Goal: Information Seeking & Learning: Learn about a topic

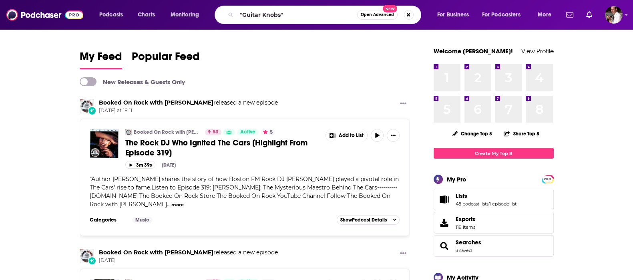
type input ""Guitar Knobs""
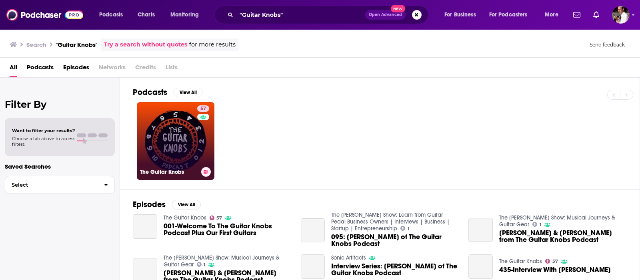
click at [178, 141] on link "57 The Guitar Knobs" at bounding box center [176, 141] width 78 height 78
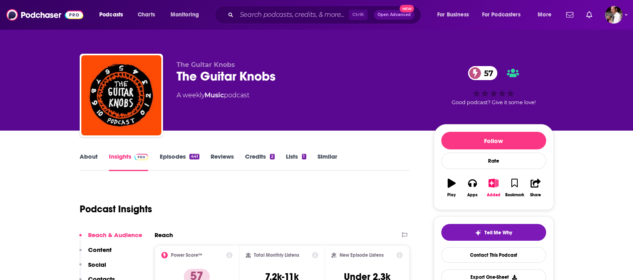
scroll to position [66, 0]
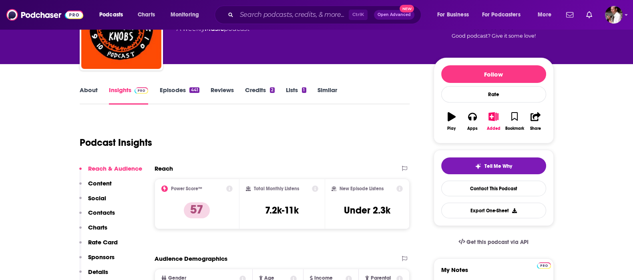
click at [172, 91] on link "Episodes 441" at bounding box center [179, 95] width 40 height 18
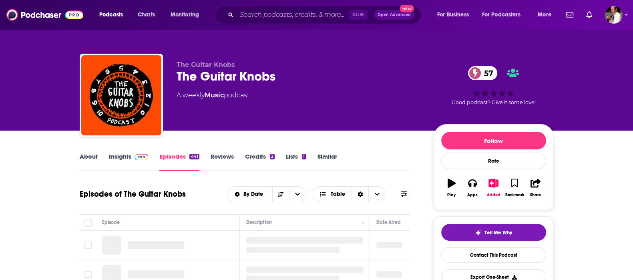
scroll to position [133, 0]
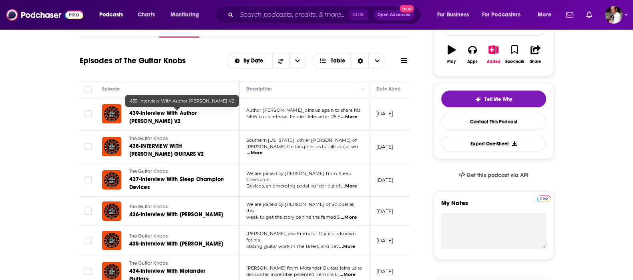
click at [197, 110] on span "439-Interview With Author [PERSON_NAME] V2" at bounding box center [163, 117] width 68 height 15
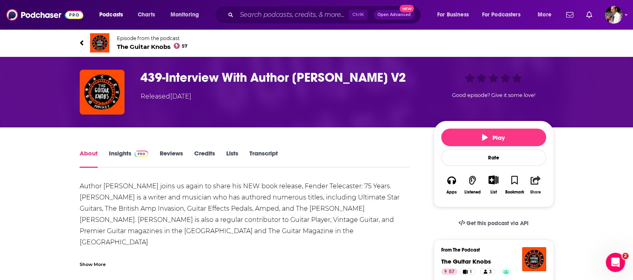
click at [538, 183] on icon "button" at bounding box center [535, 180] width 10 height 9
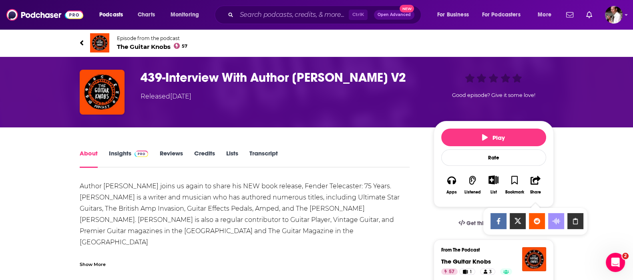
click at [579, 220] on icon "Show Share dropdown" at bounding box center [575, 221] width 16 height 6
click at [305, 11] on input "Search podcasts, credits, & more..." at bounding box center [293, 14] width 112 height 13
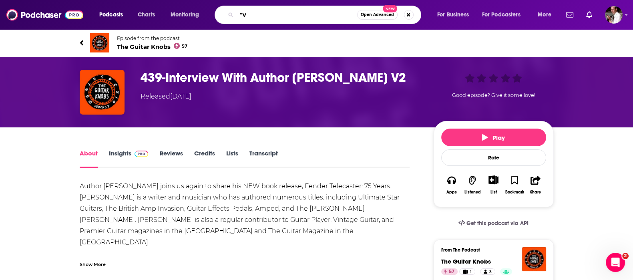
type input ""V"
click at [162, 46] on span "The Guitar Knobs 57" at bounding box center [152, 47] width 71 height 8
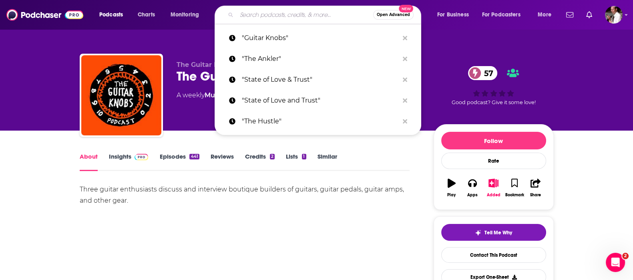
click at [243, 15] on input "Search podcasts, credits, & more..." at bounding box center [305, 14] width 136 height 13
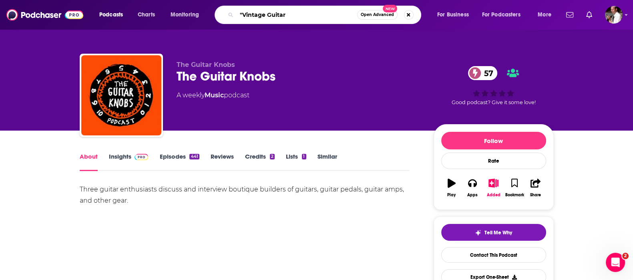
type input ""Vintage Guitar""
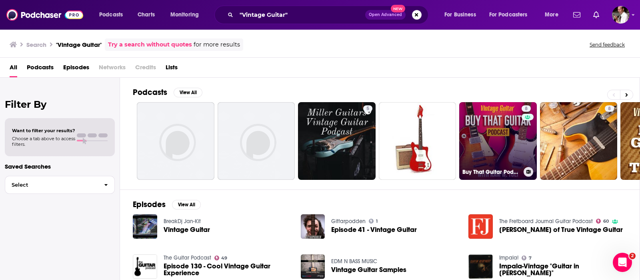
click at [506, 133] on link "8 Buy That Guitar Podcast" at bounding box center [498, 141] width 78 height 78
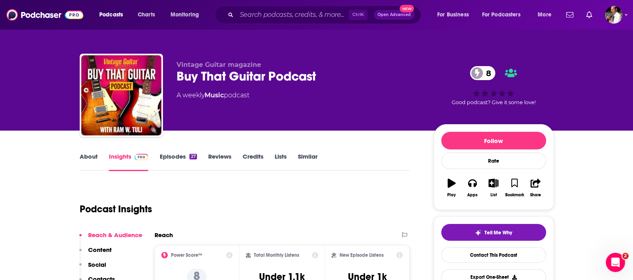
click at [171, 153] on link "Episodes 27" at bounding box center [177, 161] width 37 height 18
